Goal: Information Seeking & Learning: Learn about a topic

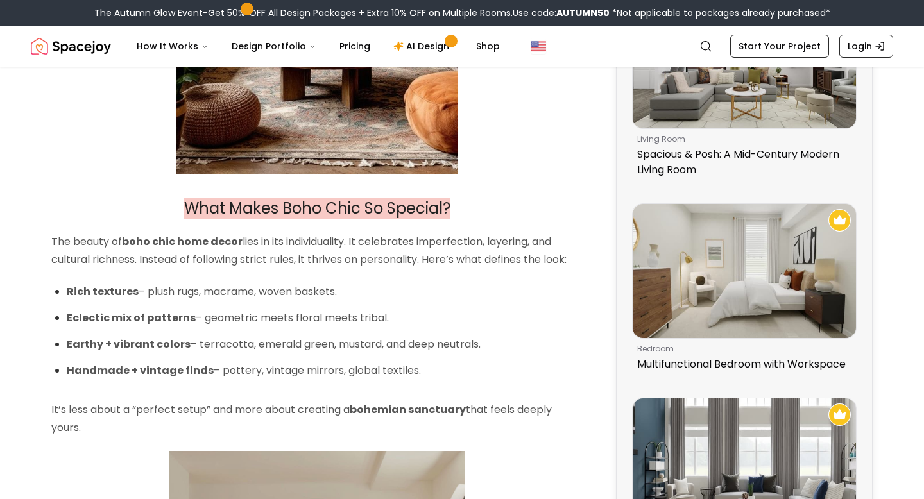
scroll to position [810, 0]
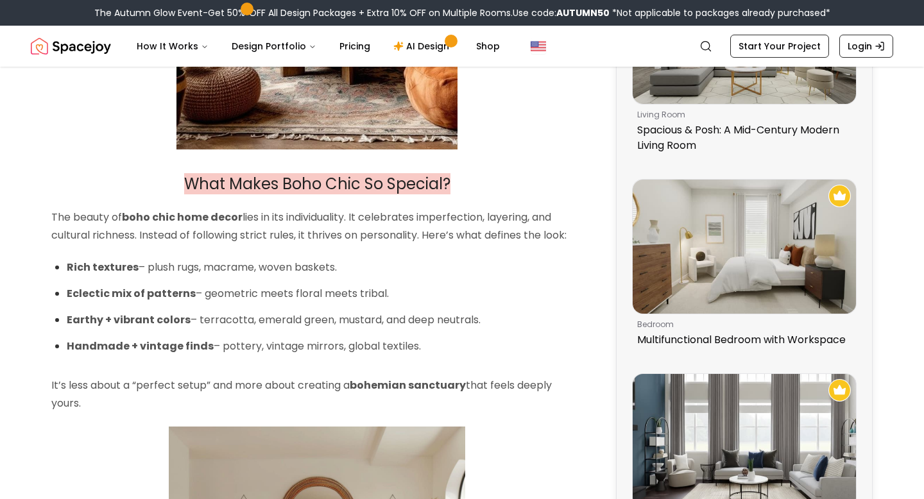
drag, startPoint x: 490, startPoint y: 318, endPoint x: 428, endPoint y: 320, distance: 61.6
click at [428, 320] on p "Earthy + vibrant colors – terracotta, emerald green, mustard, and deep neutrals." at bounding box center [325, 320] width 516 height 19
click at [416, 348] on p "Handmade + vintage finds – pottery, vintage mirrors, global textiles." at bounding box center [325, 346] width 516 height 19
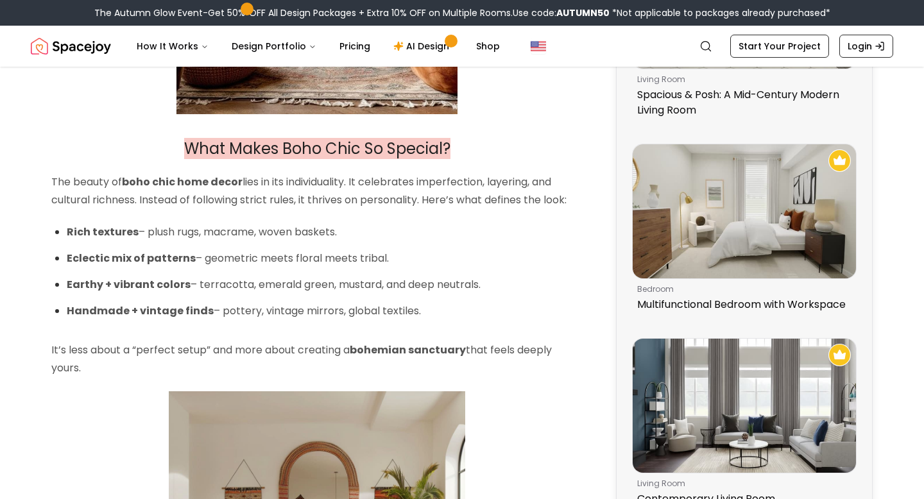
scroll to position [846, 0]
drag, startPoint x: 416, startPoint y: 317, endPoint x: 53, endPoint y: 311, distance: 363.2
click at [286, 314] on p "Handmade + vintage finds – pottery, vintage mirrors, global textiles." at bounding box center [325, 311] width 516 height 19
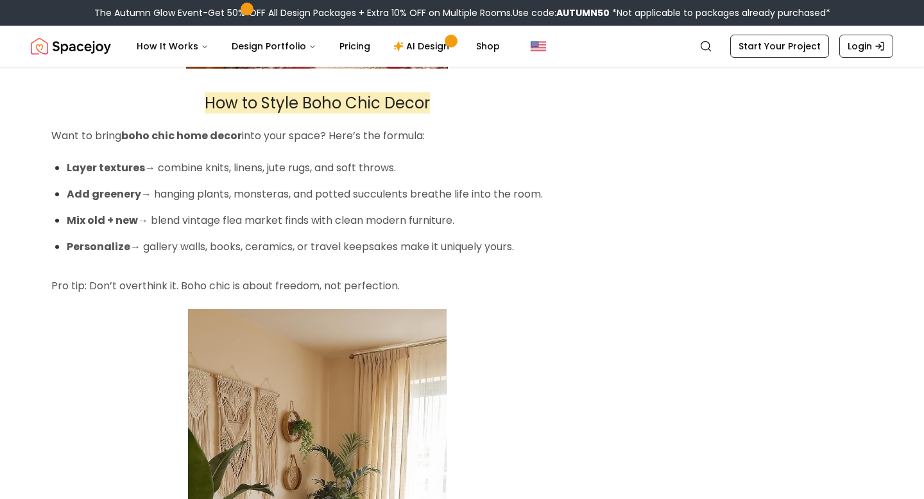
scroll to position [2045, 0]
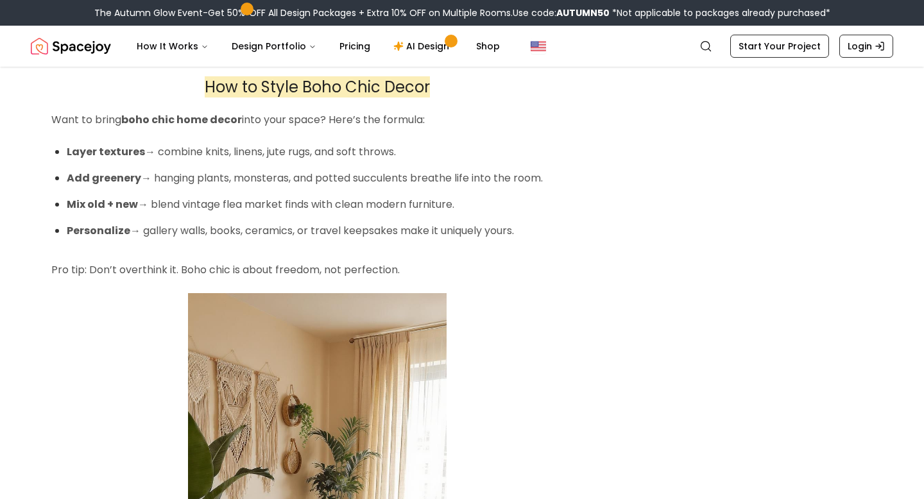
drag, startPoint x: 537, startPoint y: 233, endPoint x: 60, endPoint y: 155, distance: 483.6
click at [67, 155] on ul "Layer textures → combine knits, linens, jute rugs, and soft throws. Add greener…" at bounding box center [325, 191] width 516 height 97
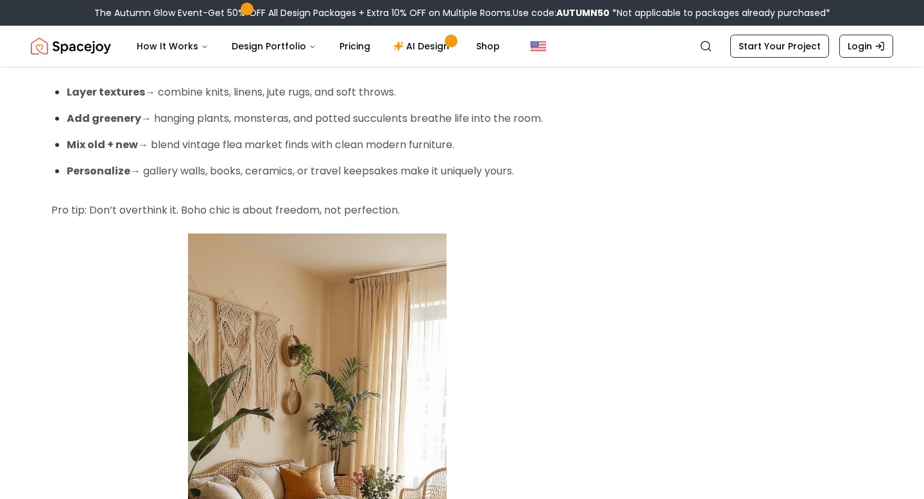
scroll to position [2106, 0]
click at [563, 143] on p "Mix old + new → blend vintage flea market finds with clean modern furniture." at bounding box center [325, 144] width 516 height 19
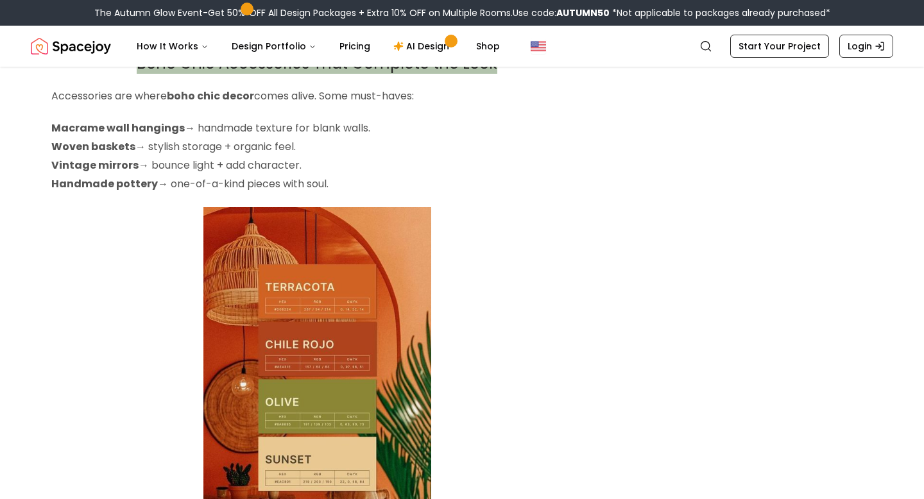
scroll to position [3370, 0]
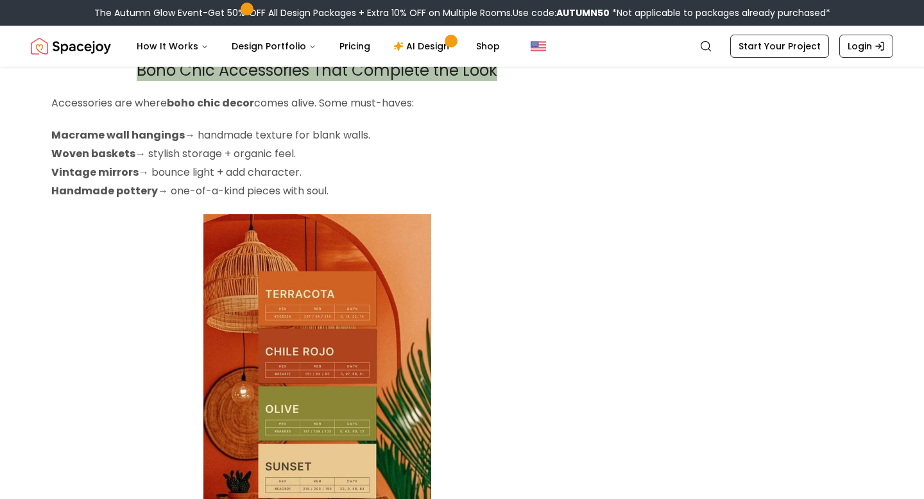
drag, startPoint x: 336, startPoint y: 194, endPoint x: 49, endPoint y: 137, distance: 292.4
click at [49, 137] on div "Home Design Ideas The Ultimate Guide to Boho Chic Home Decor A home should feel…" at bounding box center [462, 231] width 924 height 7070
copy p "Macrame wall hangings → handmade texture for blank walls. Woven baskets → styli…"
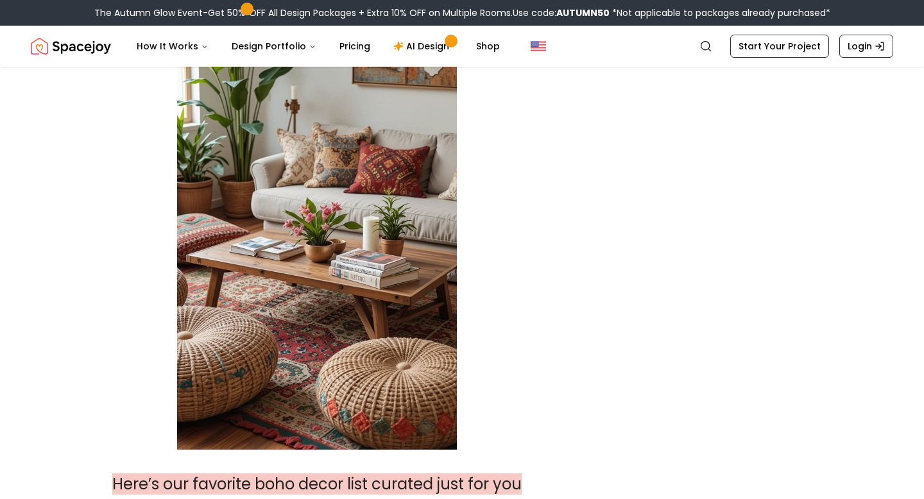
scroll to position [3998, 0]
